Goal: Task Accomplishment & Management: Use online tool/utility

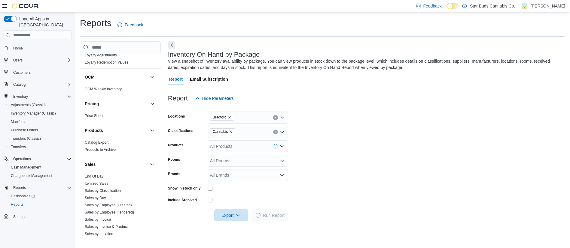
scroll to position [358, 0]
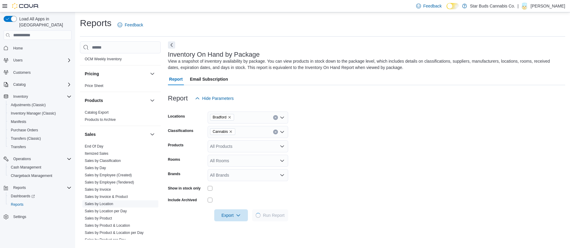
drag, startPoint x: 108, startPoint y: 198, endPoint x: 236, endPoint y: 139, distance: 141.5
click at [108, 202] on link "Sales by Location" at bounding box center [99, 204] width 29 height 4
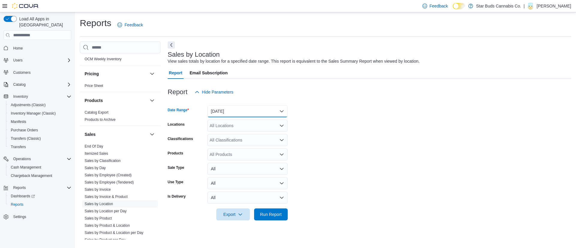
click at [243, 113] on button "[DATE]" at bounding box center [247, 111] width 80 height 12
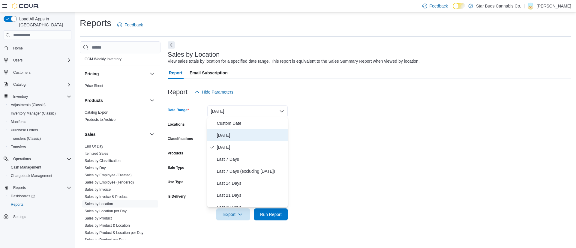
click at [228, 134] on span "[DATE]" at bounding box center [251, 135] width 68 height 7
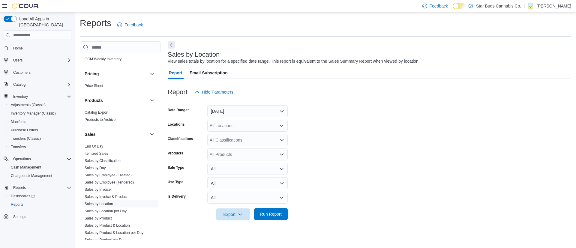
click at [273, 211] on span "Run Report" at bounding box center [271, 214] width 26 height 12
